Goal: Navigation & Orientation: Find specific page/section

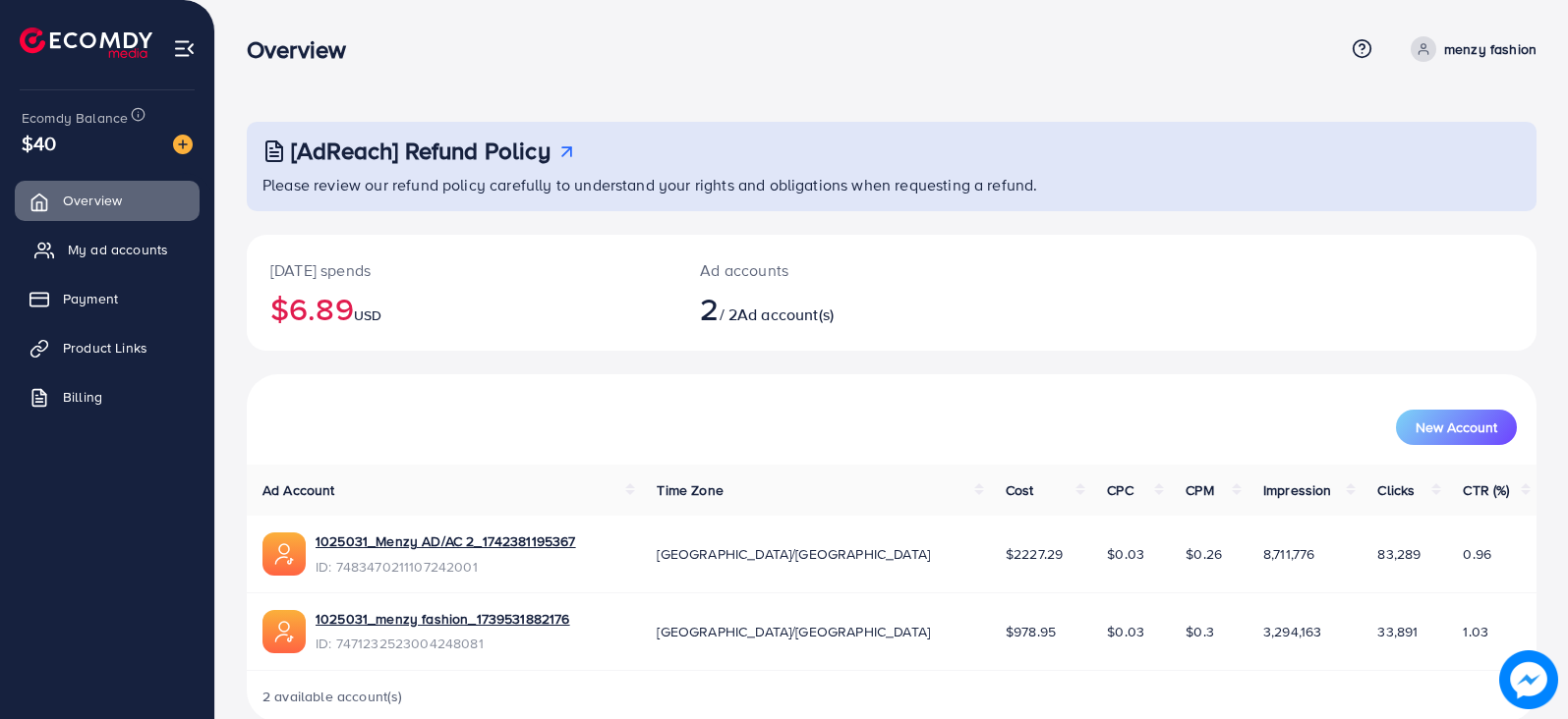
click at [123, 265] on link "My ad accounts" at bounding box center [107, 250] width 185 height 40
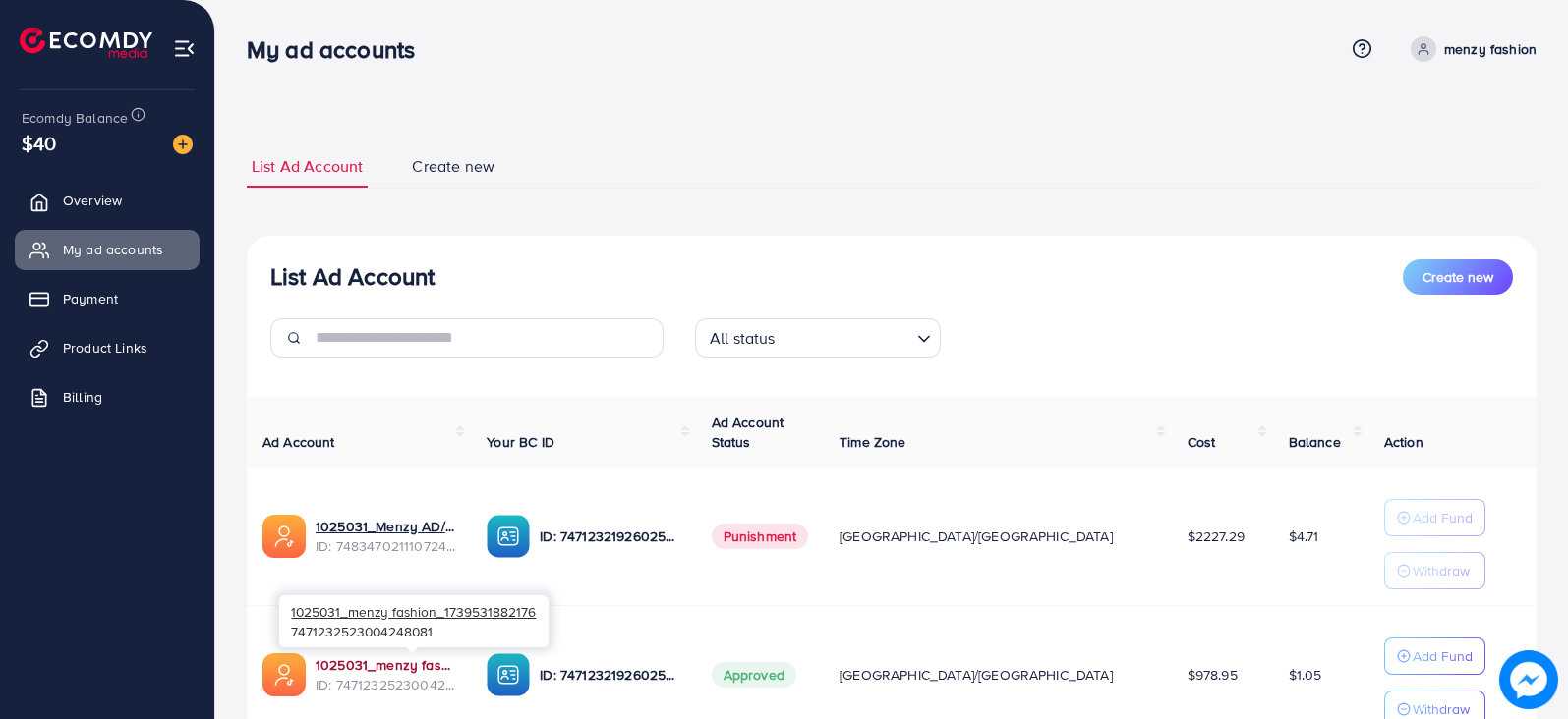
click at [403, 665] on link "1025031_menzy fashion_1739531882176" at bounding box center [385, 665] width 139 height 20
